Goal: Information Seeking & Learning: Learn about a topic

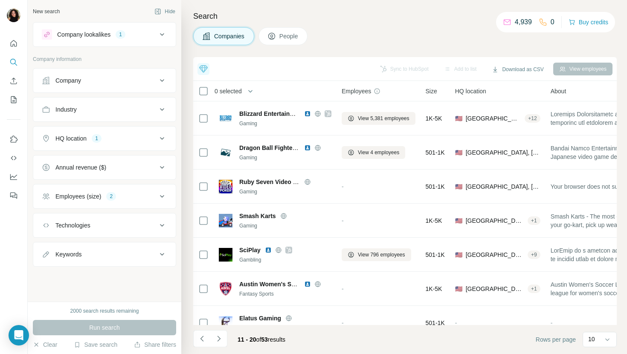
scroll to position [117, 0]
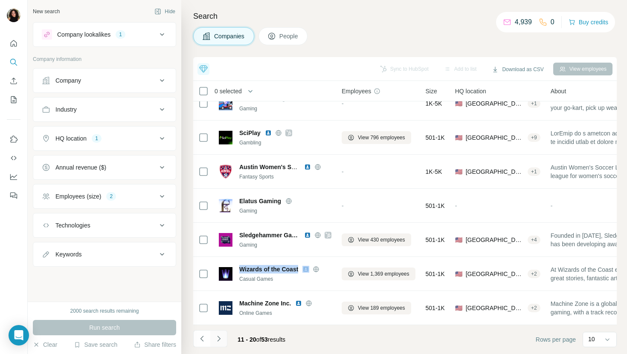
click at [220, 338] on icon "Navigate to next page" at bounding box center [219, 339] width 9 height 9
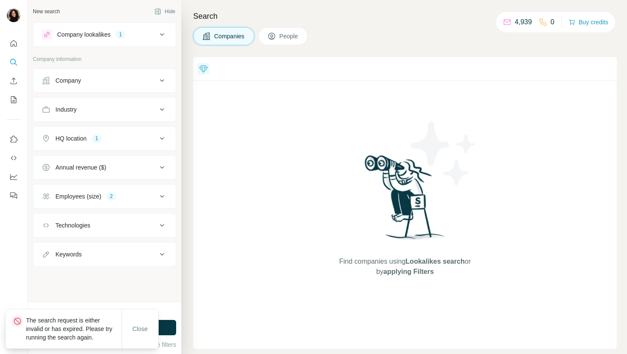
click at [154, 32] on div "Company lookalikes 1" at bounding box center [99, 34] width 115 height 10
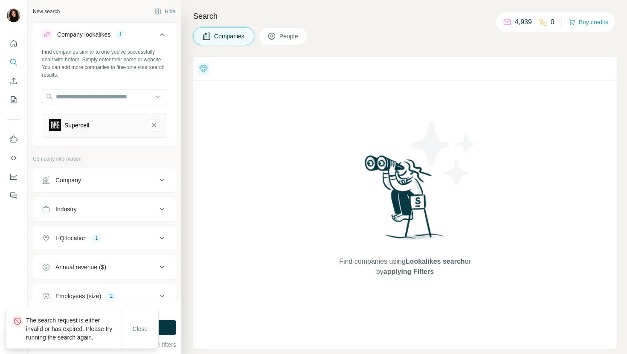
click at [162, 37] on icon at bounding box center [162, 34] width 10 height 10
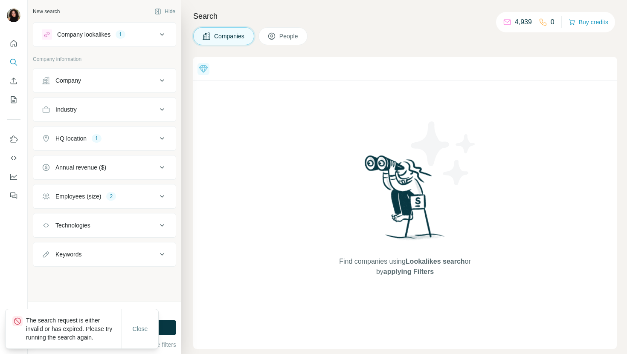
click at [110, 143] on button "HQ location 1" at bounding box center [104, 138] width 142 height 20
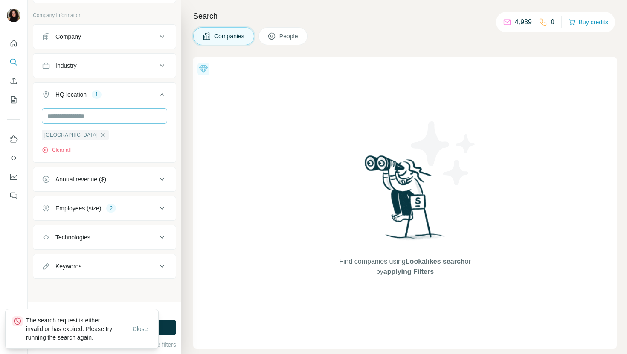
scroll to position [45, 0]
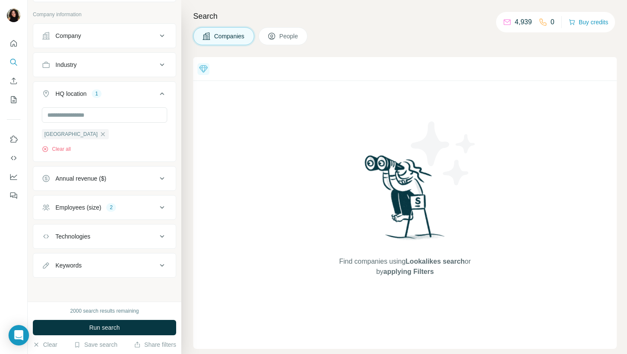
click at [118, 200] on button "Employees (size) 2" at bounding box center [104, 207] width 142 height 20
click at [127, 325] on button "Run search" at bounding box center [104, 327] width 143 height 15
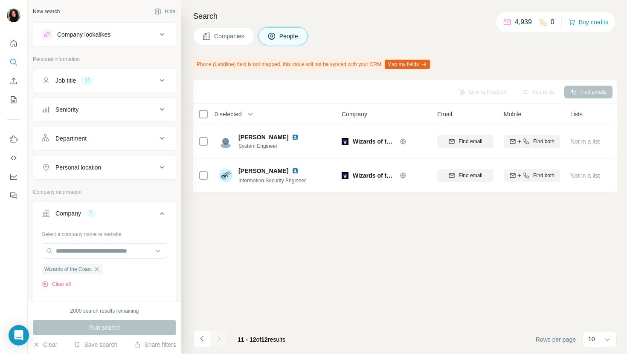
click at [210, 36] on icon at bounding box center [206, 36] width 9 height 9
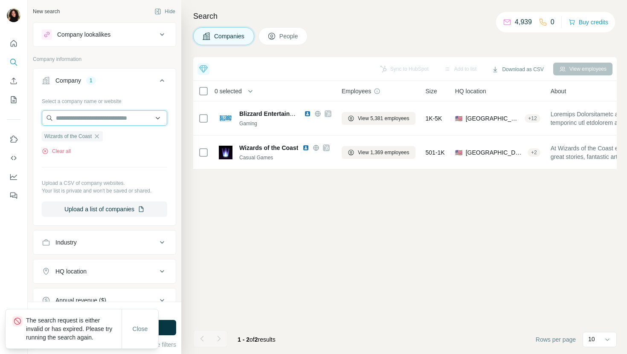
click at [104, 116] on input "text" at bounding box center [104, 117] width 125 height 15
paste input "**********"
type input "**********"
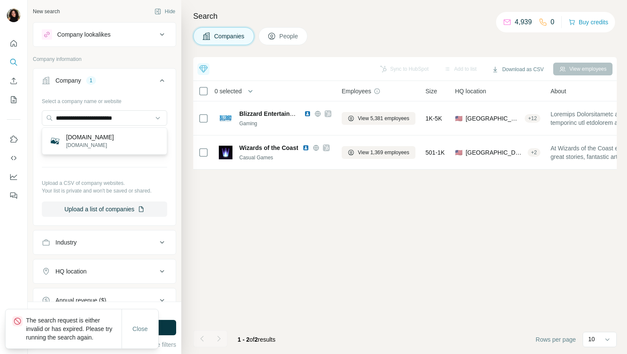
click at [113, 143] on p "exploretencent.com" at bounding box center [90, 146] width 48 height 8
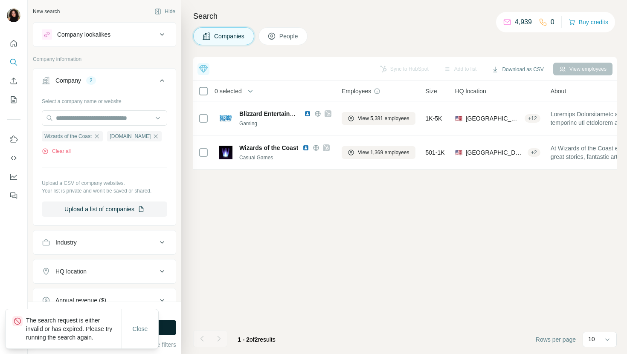
click at [168, 328] on button "Run search" at bounding box center [104, 327] width 143 height 15
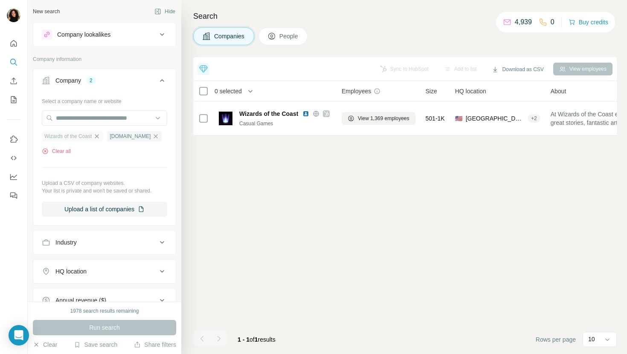
click at [100, 135] on icon "button" at bounding box center [96, 136] width 7 height 7
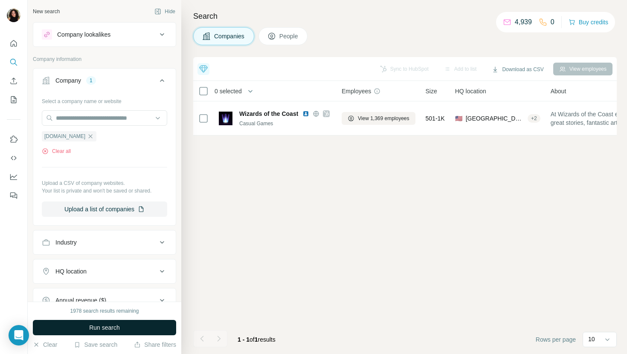
click at [118, 331] on span "Run search" at bounding box center [104, 328] width 31 height 9
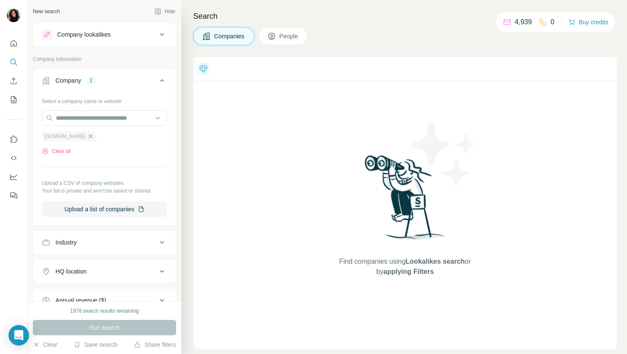
click at [94, 135] on icon "button" at bounding box center [90, 136] width 7 height 7
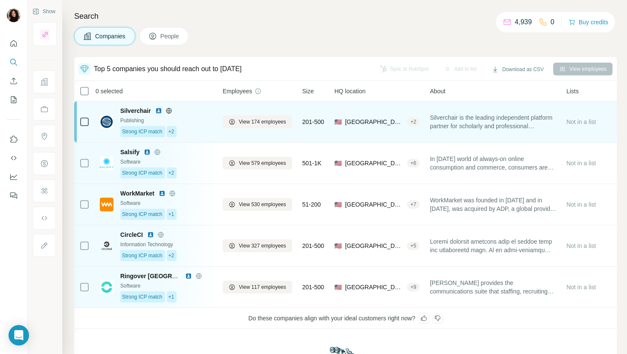
click at [102, 116] on img at bounding box center [107, 122] width 14 height 14
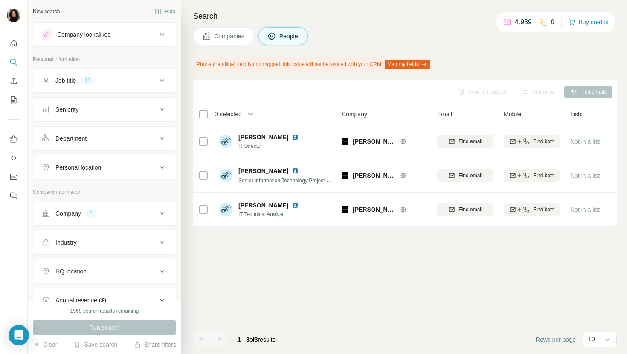
click at [229, 40] on button "Companies" at bounding box center [223, 36] width 61 height 18
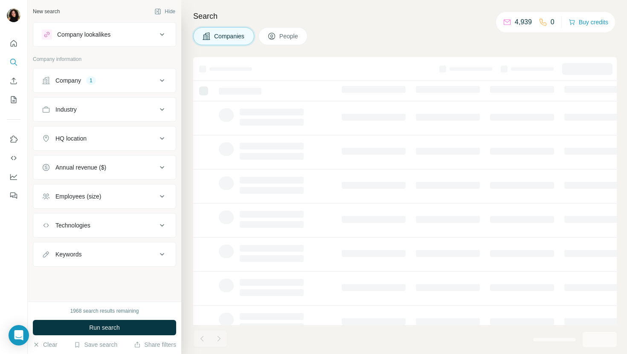
click at [99, 97] on div "Industry" at bounding box center [104, 109] width 143 height 25
click at [100, 89] on button "Company 1" at bounding box center [104, 80] width 142 height 20
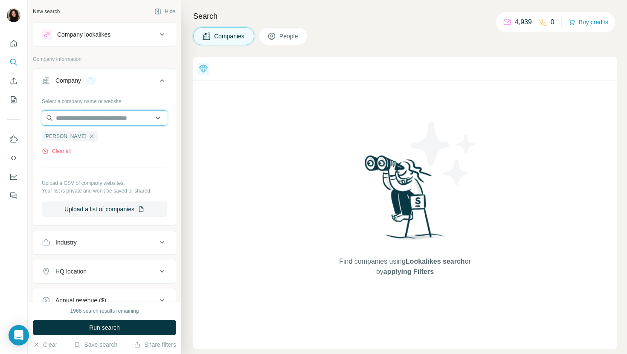
click at [94, 114] on input "text" at bounding box center [104, 117] width 125 height 15
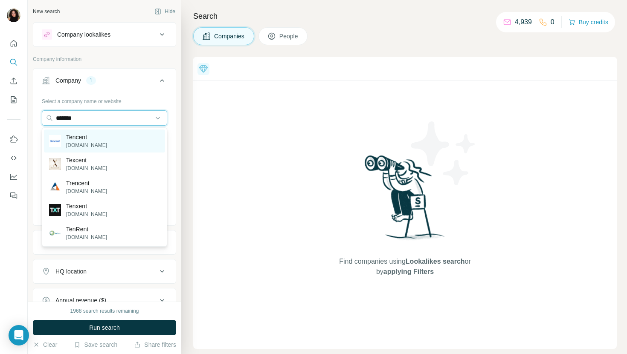
type input "*******"
click at [97, 142] on div "Tencent tencent.com" at bounding box center [104, 141] width 121 height 23
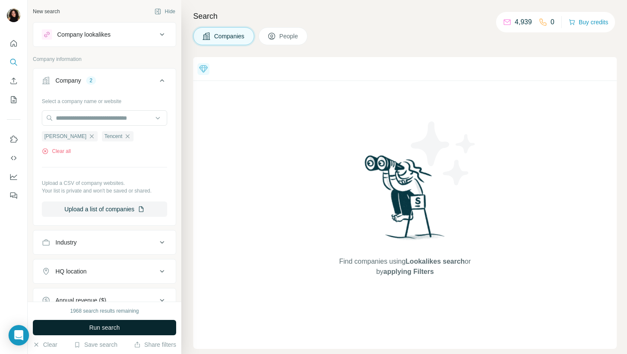
click at [101, 331] on span "Run search" at bounding box center [104, 328] width 31 height 9
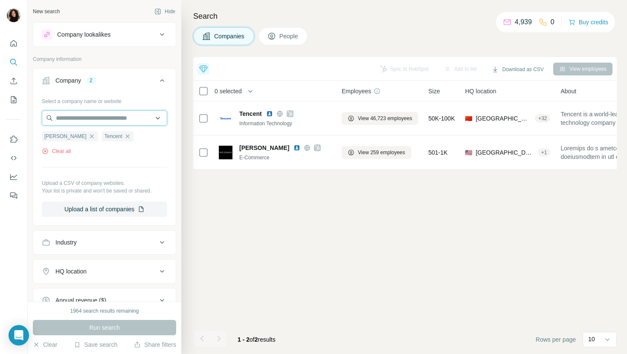
click at [97, 124] on input "text" at bounding box center [104, 117] width 125 height 15
paste input "**********"
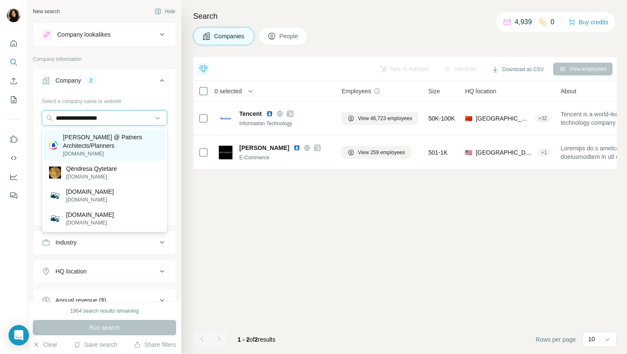
type input "**********"
click at [123, 141] on p "C.Y.Lee @ Patners Architects/Planners" at bounding box center [111, 141] width 97 height 17
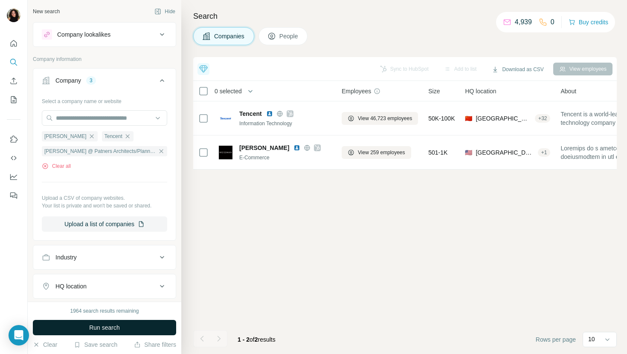
click at [110, 327] on span "Run search" at bounding box center [104, 328] width 31 height 9
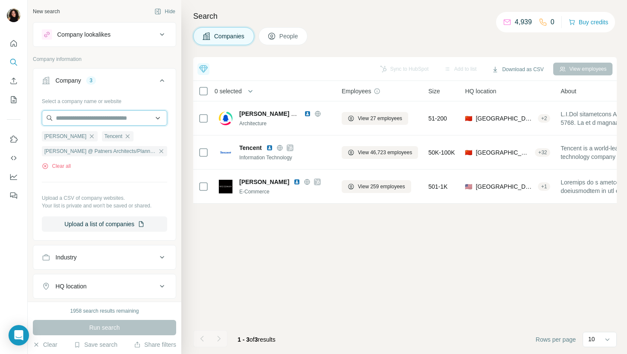
click at [99, 114] on input "text" at bounding box center [104, 117] width 125 height 15
paste input "**********"
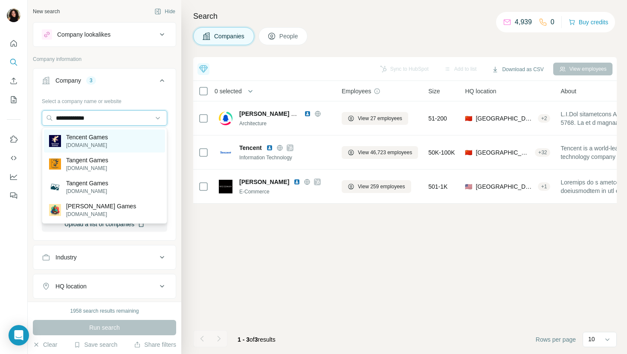
type input "**********"
click at [108, 142] on p "tencentgames.com" at bounding box center [87, 146] width 42 height 8
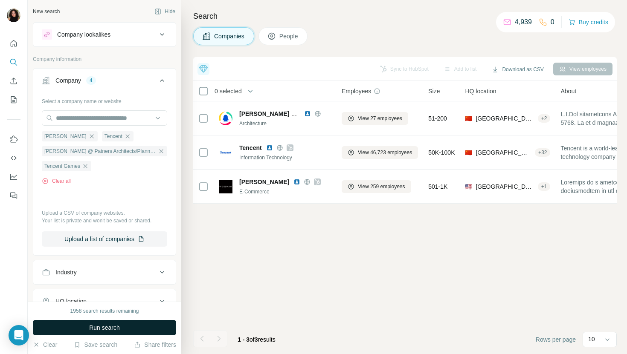
click at [123, 324] on button "Run search" at bounding box center [104, 327] width 143 height 15
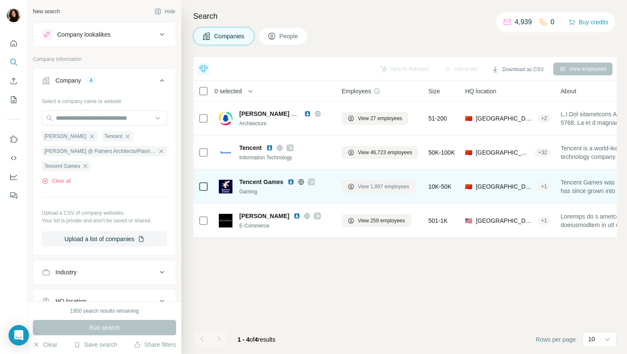
click at [389, 188] on span "View 1,897 employees" at bounding box center [384, 187] width 52 height 8
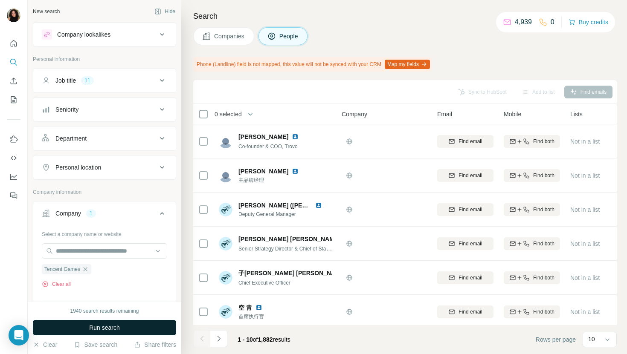
click at [112, 330] on span "Run search" at bounding box center [104, 328] width 31 height 9
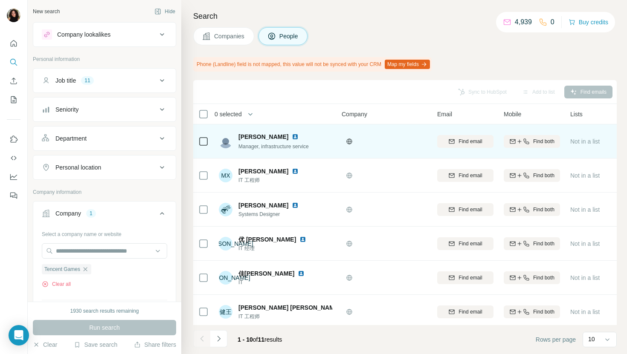
click at [292, 136] on img at bounding box center [295, 136] width 7 height 7
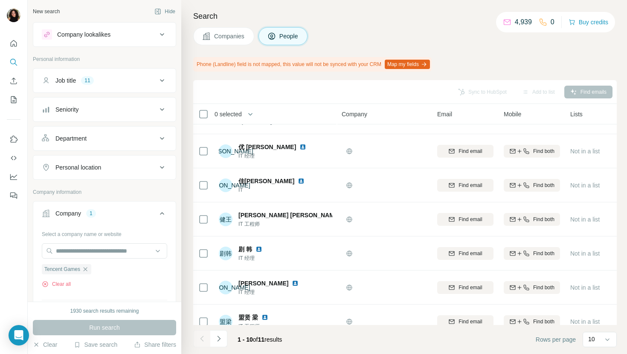
scroll to position [140, 0]
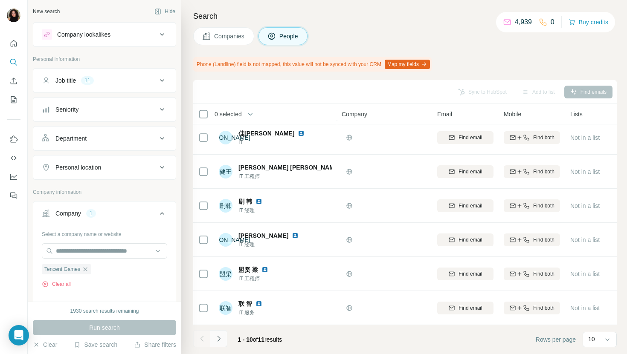
click at [218, 339] on icon "Navigate to next page" at bounding box center [219, 339] width 9 height 9
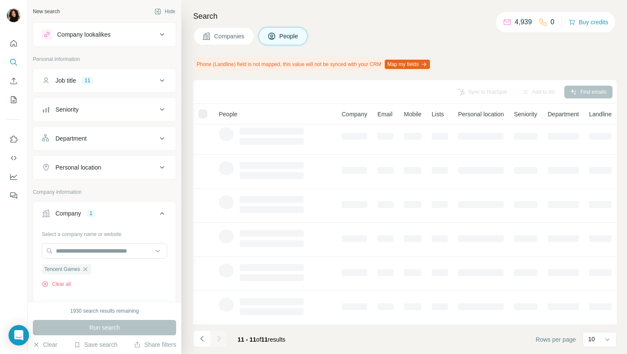
scroll to position [0, 0]
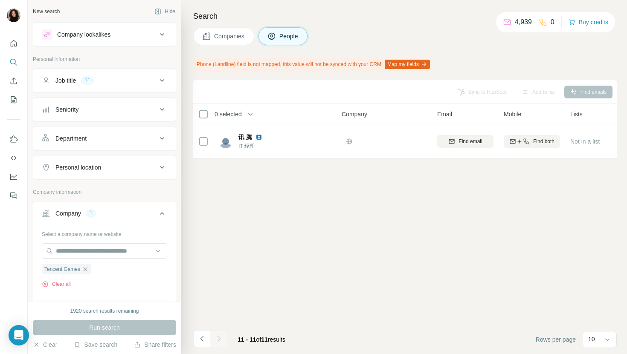
click at [229, 36] on span "Companies" at bounding box center [229, 36] width 31 height 9
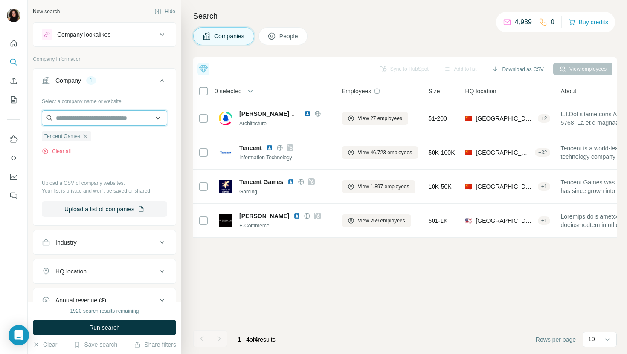
click at [90, 115] on input "text" at bounding box center [104, 117] width 125 height 15
paste input "**********"
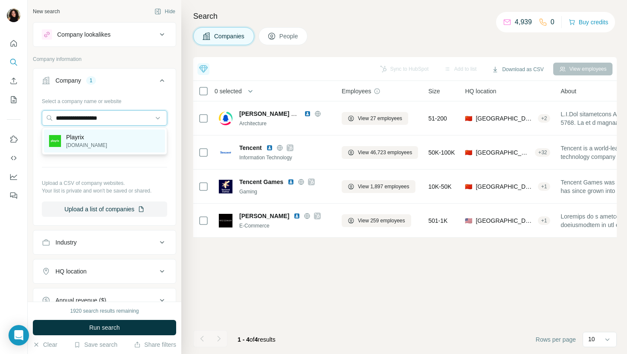
type input "**********"
click at [125, 138] on div "Playrix playrix.com" at bounding box center [104, 141] width 121 height 23
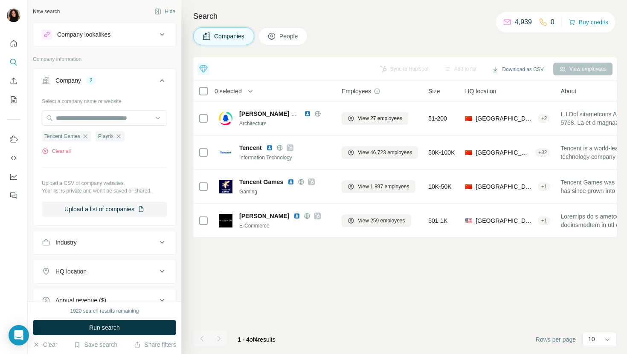
click at [128, 327] on button "Run search" at bounding box center [104, 327] width 143 height 15
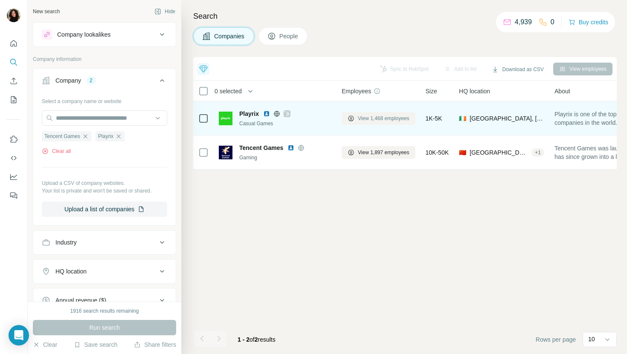
click at [391, 121] on span "View 1,468 employees" at bounding box center [384, 119] width 52 height 8
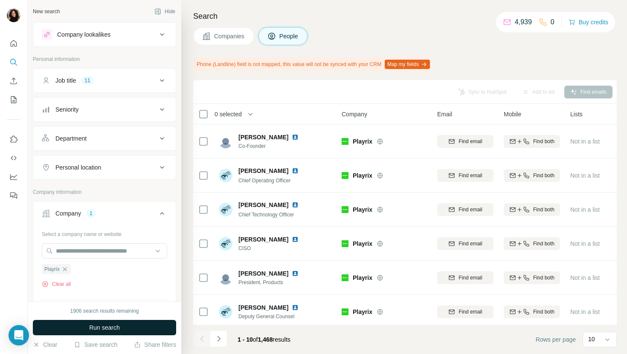
click at [154, 325] on button "Run search" at bounding box center [104, 327] width 143 height 15
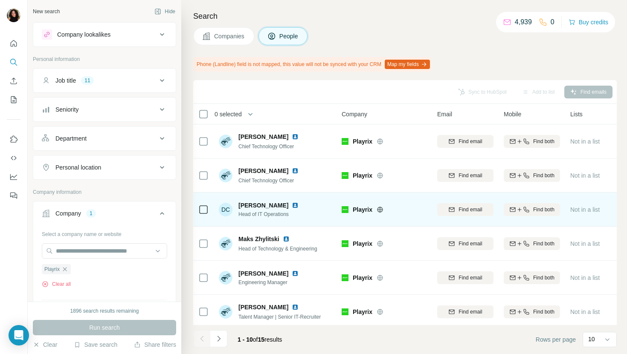
click at [293, 206] on img at bounding box center [295, 205] width 7 height 7
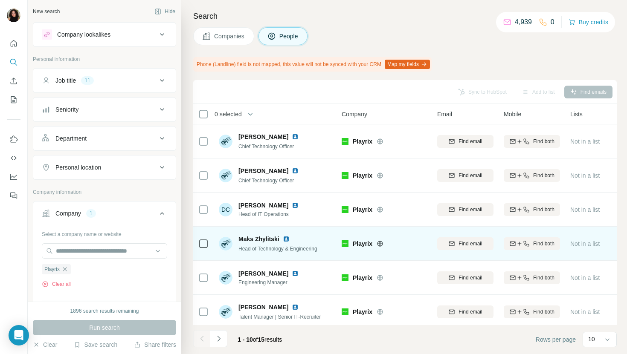
click at [286, 236] on img at bounding box center [286, 239] width 7 height 7
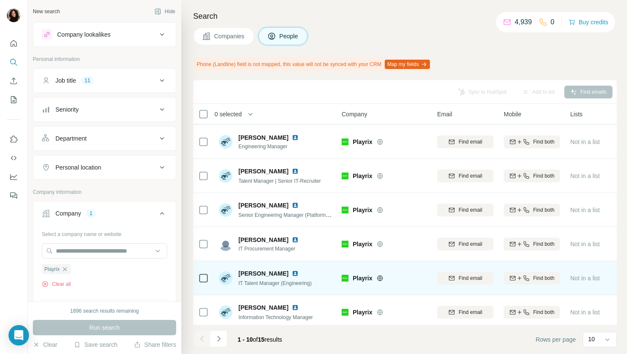
scroll to position [140, 0]
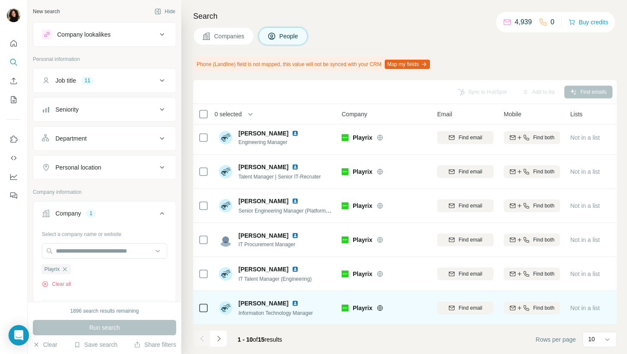
click at [296, 302] on img at bounding box center [295, 303] width 7 height 7
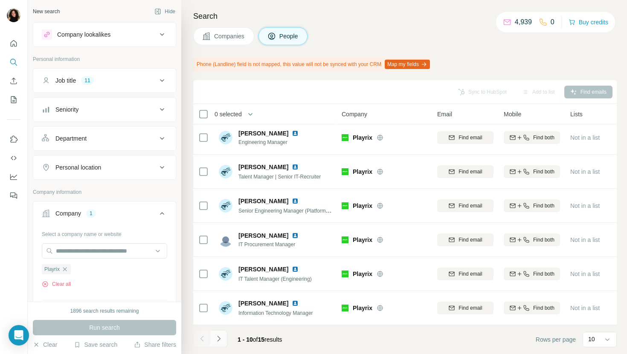
click at [221, 339] on icon "Navigate to next page" at bounding box center [219, 339] width 9 height 9
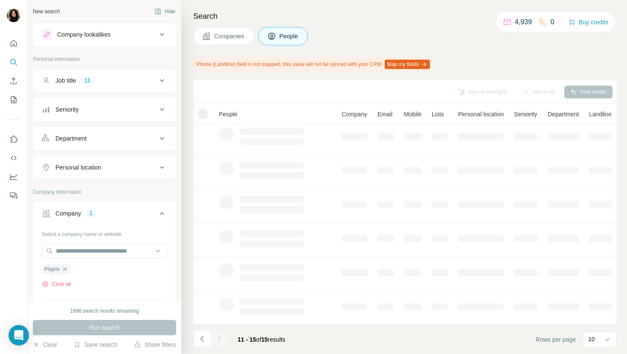
scroll to position [0, 0]
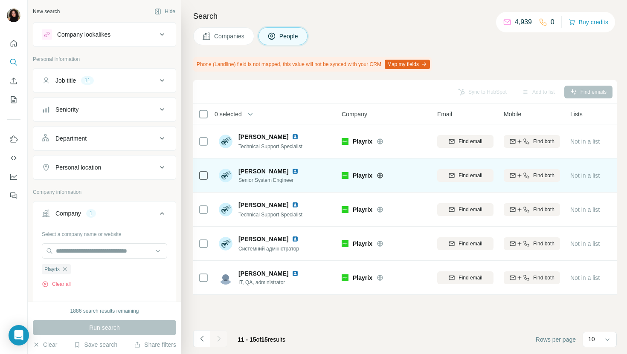
click at [295, 172] on img at bounding box center [295, 171] width 7 height 7
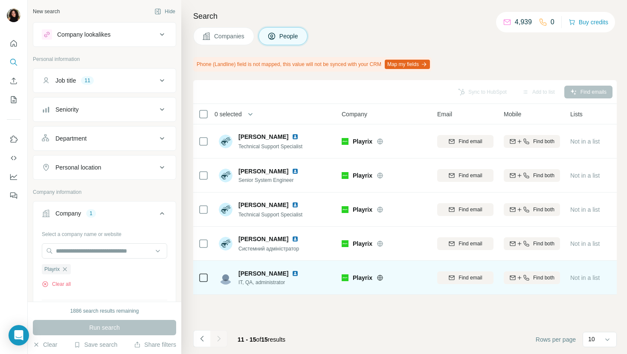
click at [292, 271] on img at bounding box center [295, 273] width 7 height 7
